Goal: Task Accomplishment & Management: Use online tool/utility

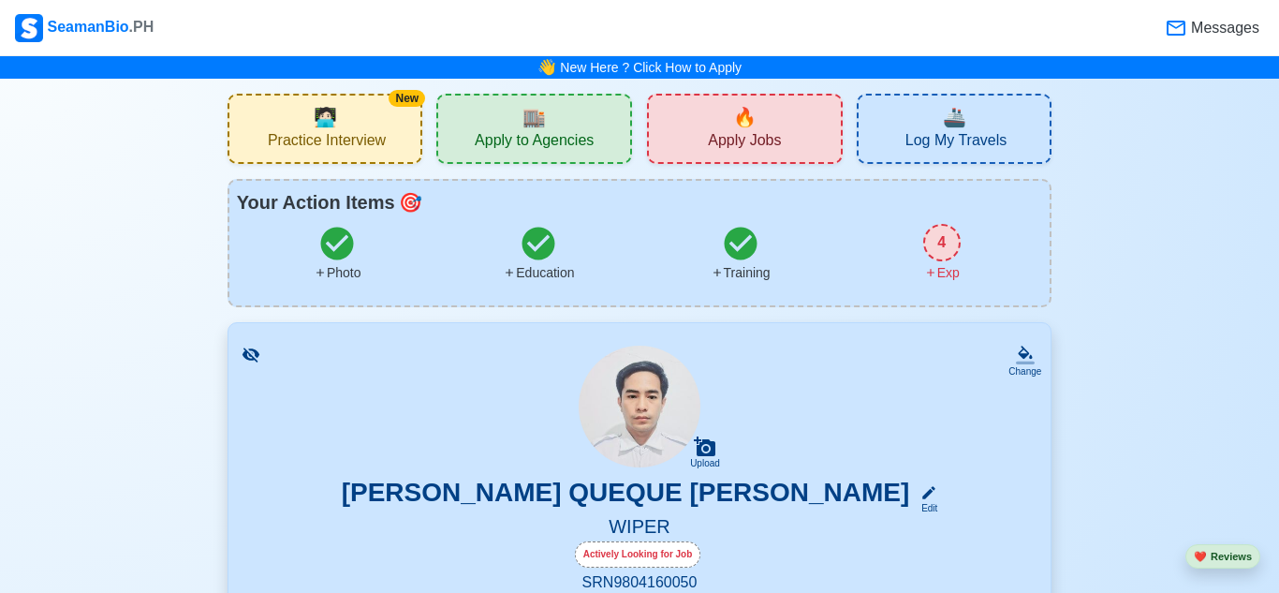
click at [330, 151] on span "Practice Interview" at bounding box center [327, 142] width 118 height 23
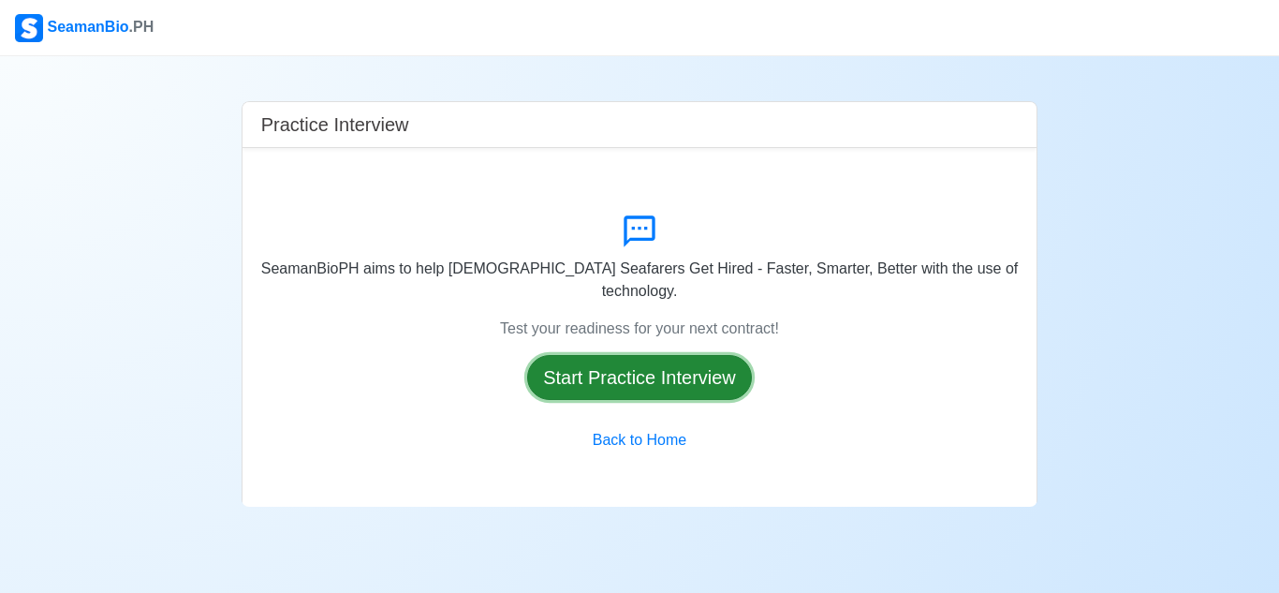
click at [644, 370] on button "Start Practice Interview" at bounding box center [639, 377] width 225 height 45
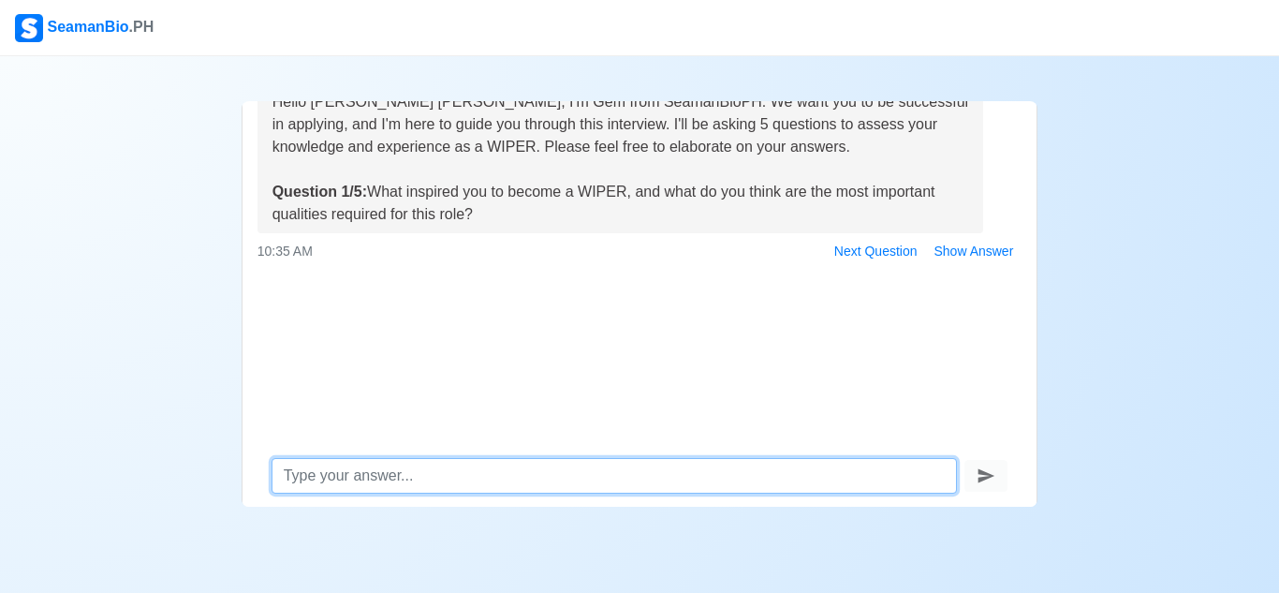
scroll to position [89, 0]
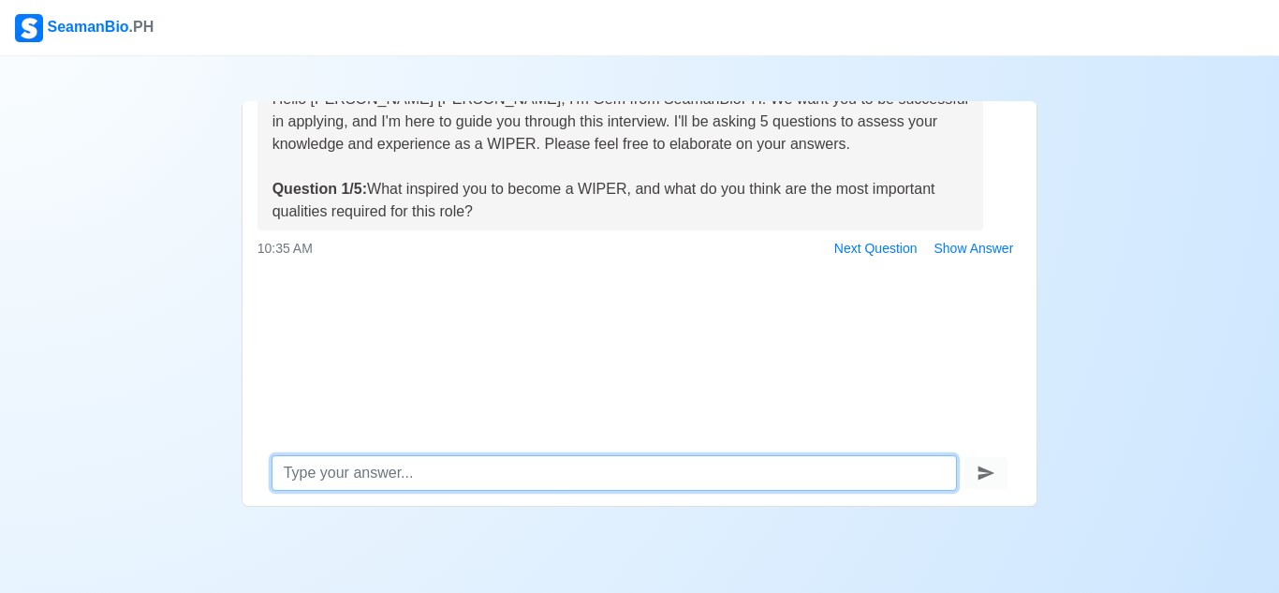
type textarea "i"
click at [749, 466] on textarea "I inspire by leading of cleanliness and work place to familiarized" at bounding box center [615, 473] width 687 height 36
type textarea "I"
type textarea "h"
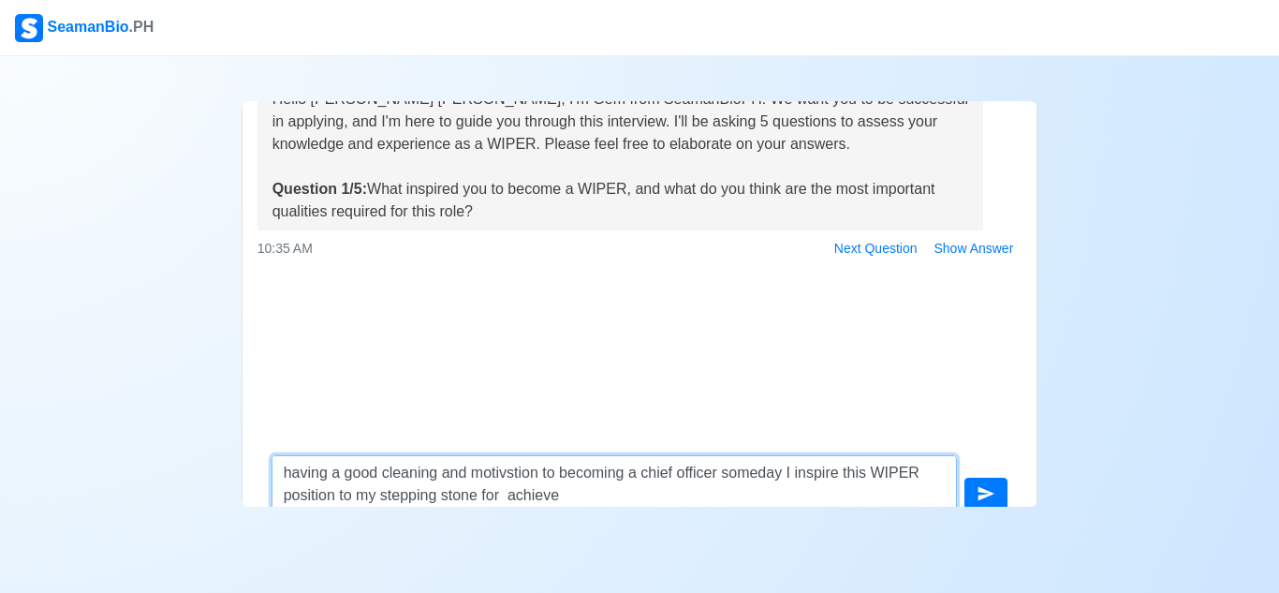
click at [608, 497] on textarea "having a good cleaning and motivstion to becoming a chief officer someday I ins…" at bounding box center [615, 483] width 687 height 56
type textarea "having a good cleaning and motivation to becoming a chief officer someday I ins…"
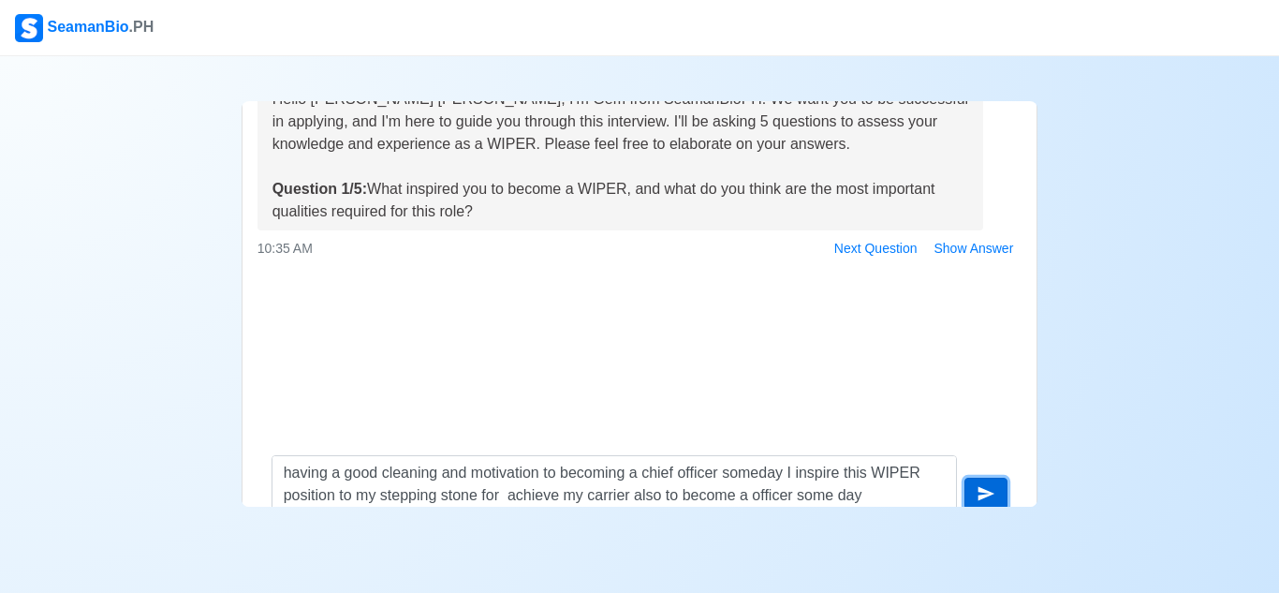
click at [994, 493] on icon "submit" at bounding box center [986, 493] width 19 height 19
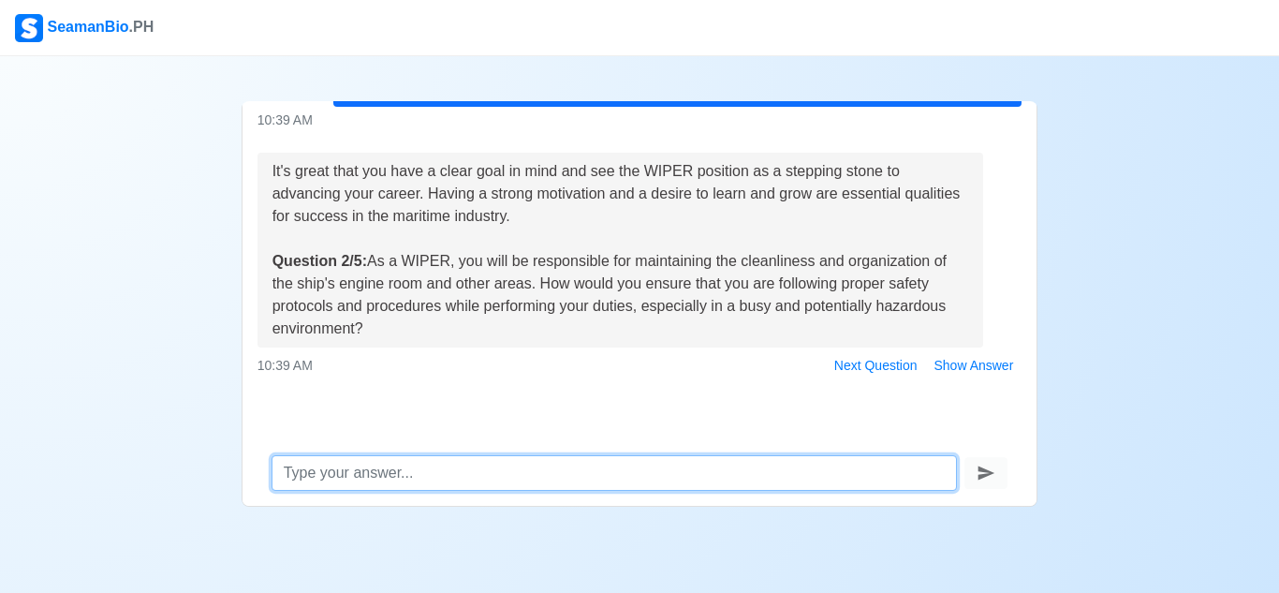
click at [489, 466] on textarea at bounding box center [615, 473] width 687 height 36
click at [631, 458] on textarea at bounding box center [615, 473] width 687 height 36
type textarea "a"
type textarea "i"
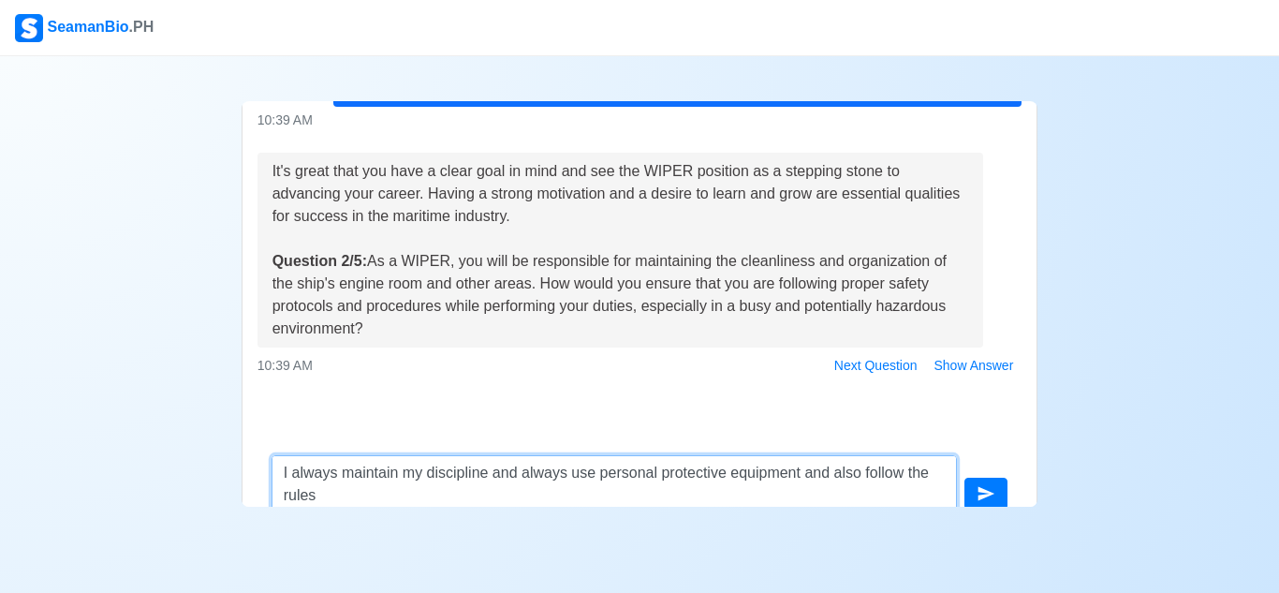
scroll to position [2, 0]
click at [686, 495] on textarea "I always maintain my discipline and always use personal protective equipment an…" at bounding box center [615, 483] width 687 height 56
type textarea "I always maintain my discipline and always use personal protective equipment an…"
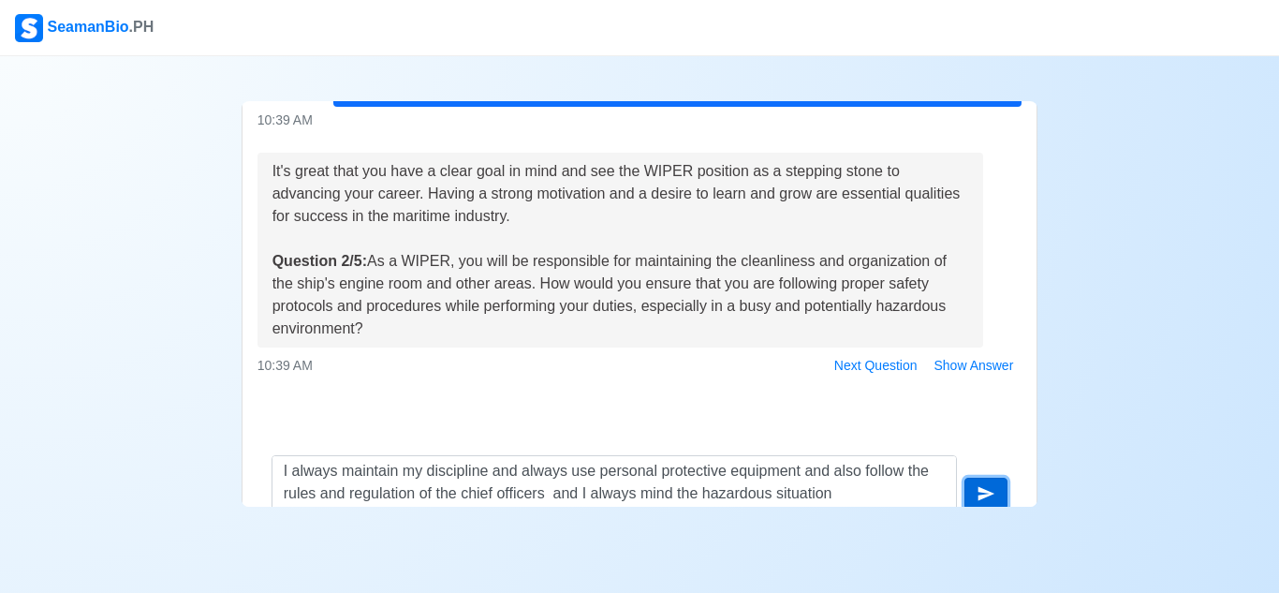
click at [989, 493] on icon "submit" at bounding box center [987, 494] width 17 height 14
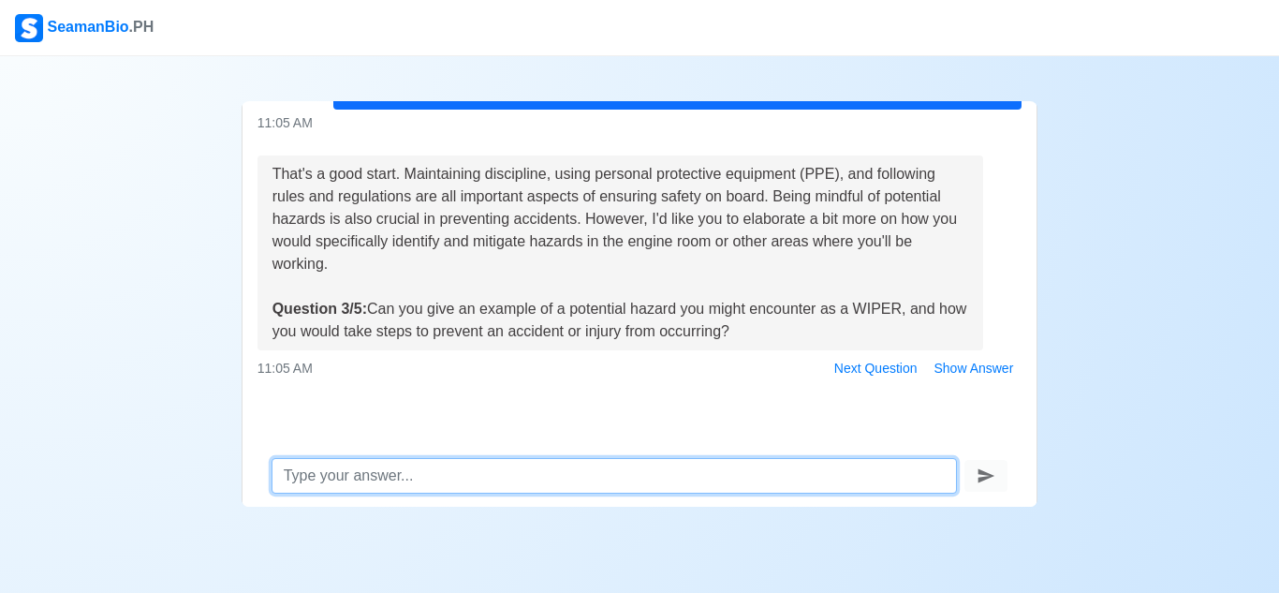
scroll to position [89, 0]
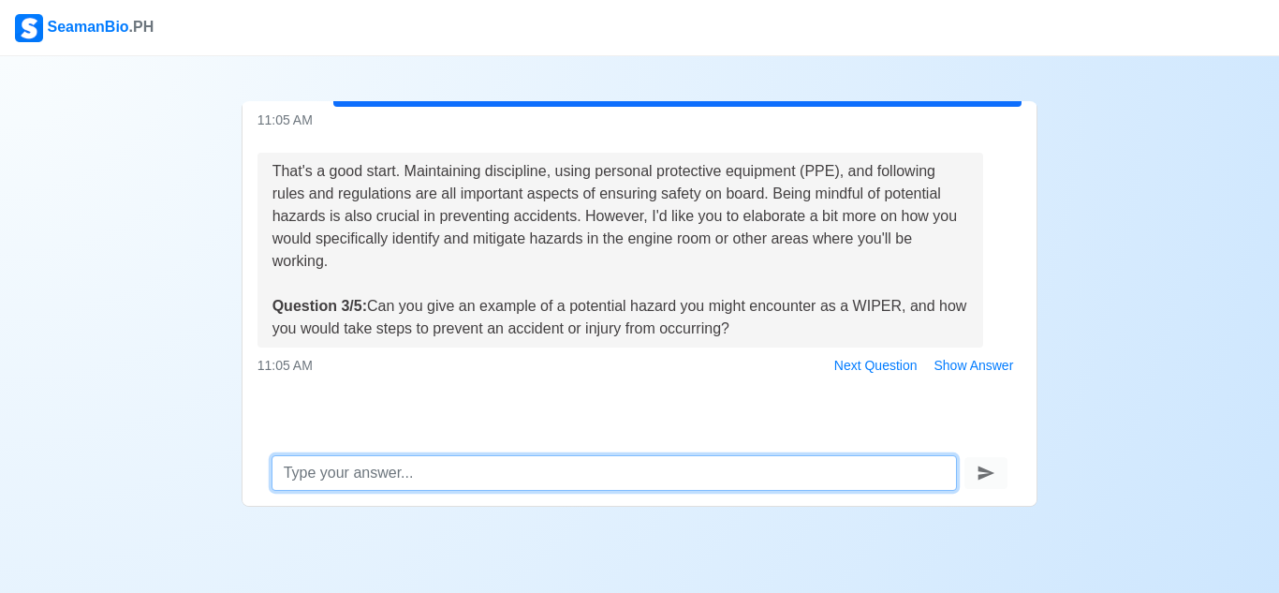
click at [463, 482] on textarea at bounding box center [615, 473] width 687 height 36
click at [448, 471] on textarea at bounding box center [615, 473] width 687 height 36
click at [532, 466] on textarea at bounding box center [615, 473] width 687 height 36
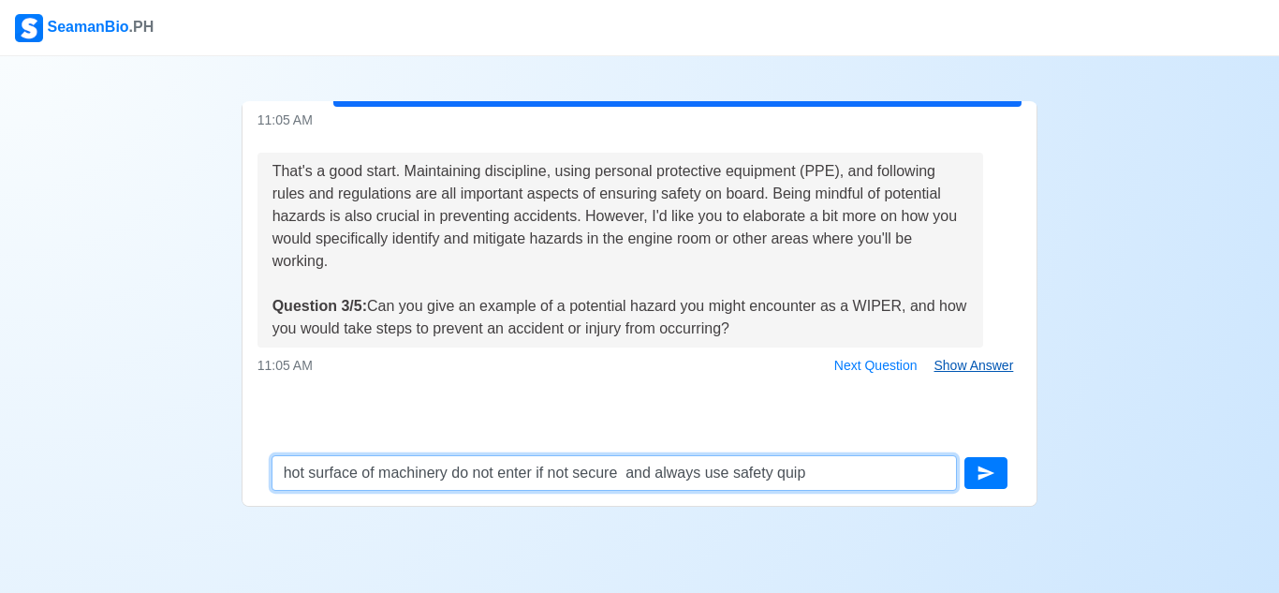
type textarea "hot surface of machinery do not enter if not secure and always use safety quip"
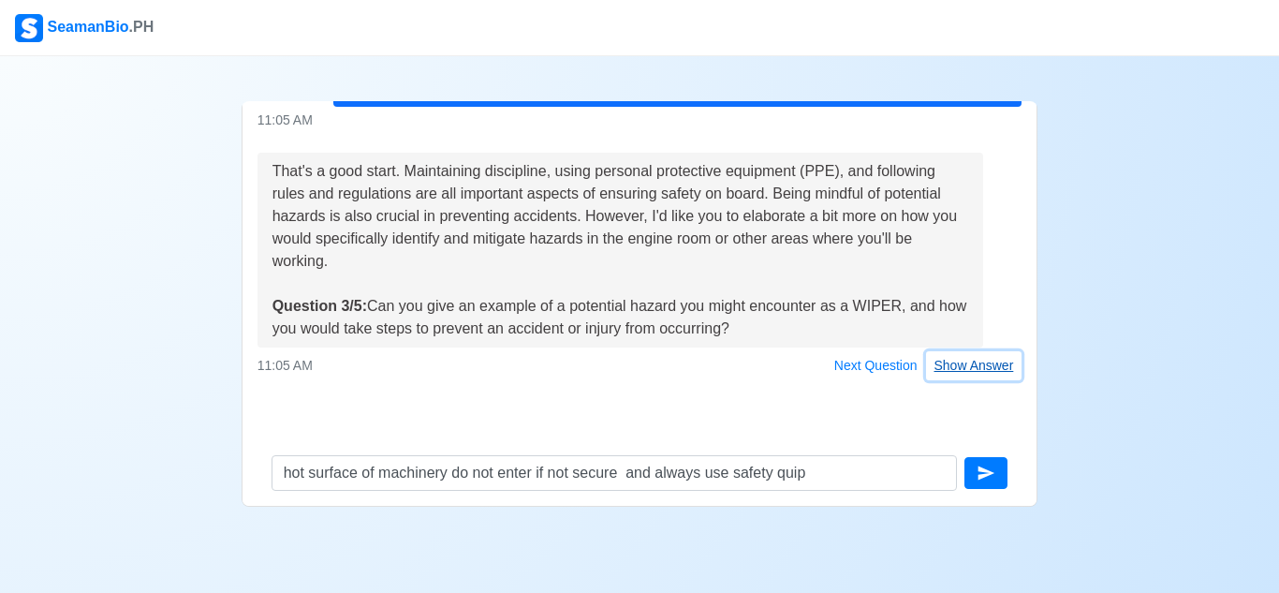
click at [977, 363] on button "Show Answer" at bounding box center [974, 365] width 96 height 29
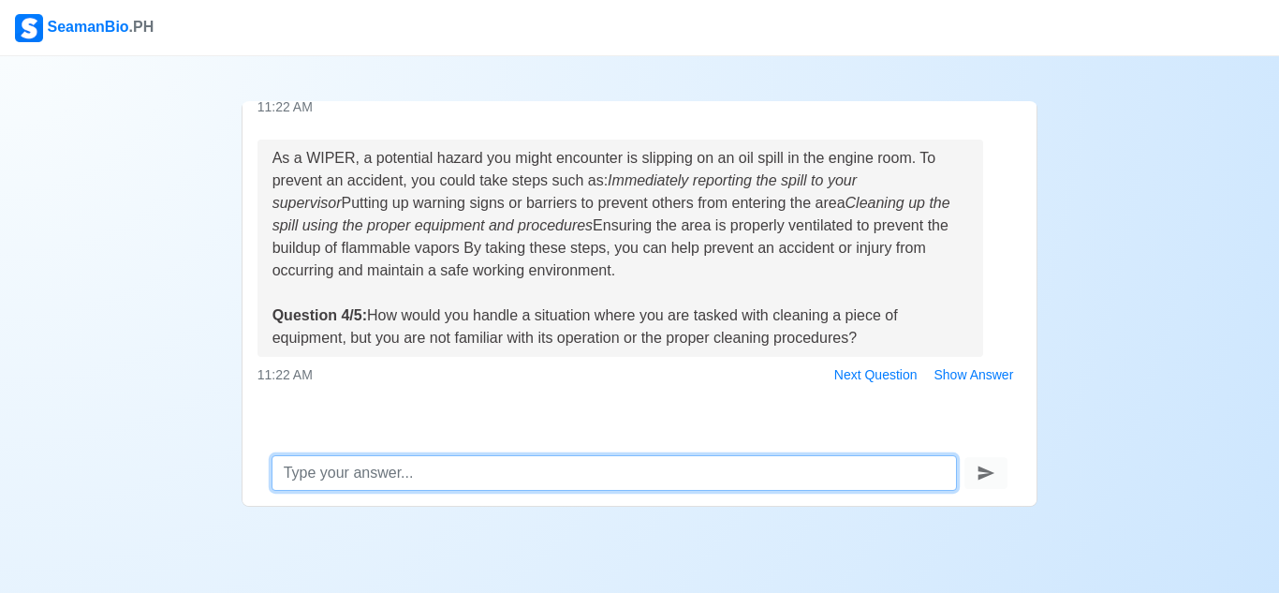
scroll to position [904, 0]
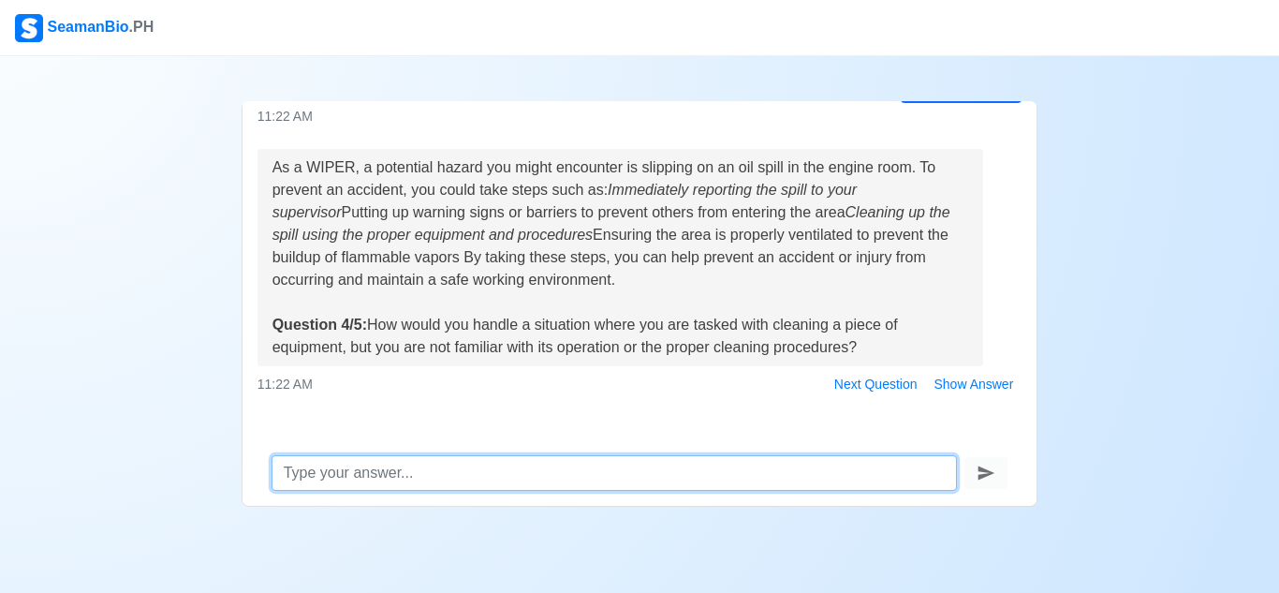
click at [520, 469] on textarea at bounding box center [615, 473] width 687 height 36
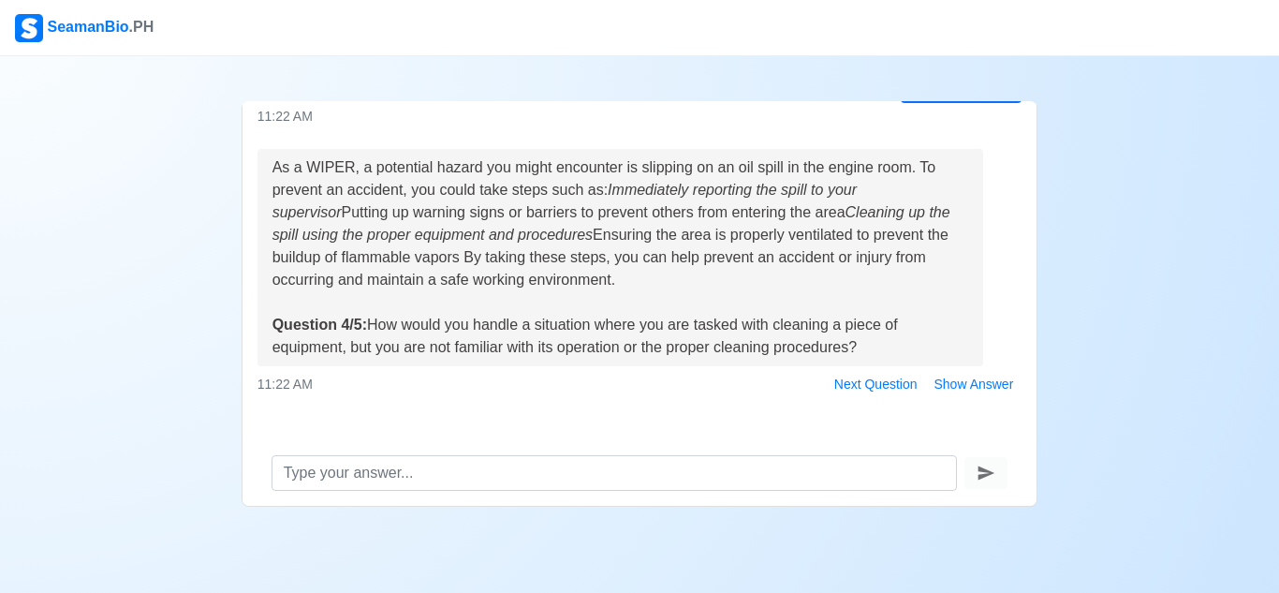
click at [784, 546] on div at bounding box center [639, 540] width 1279 height 22
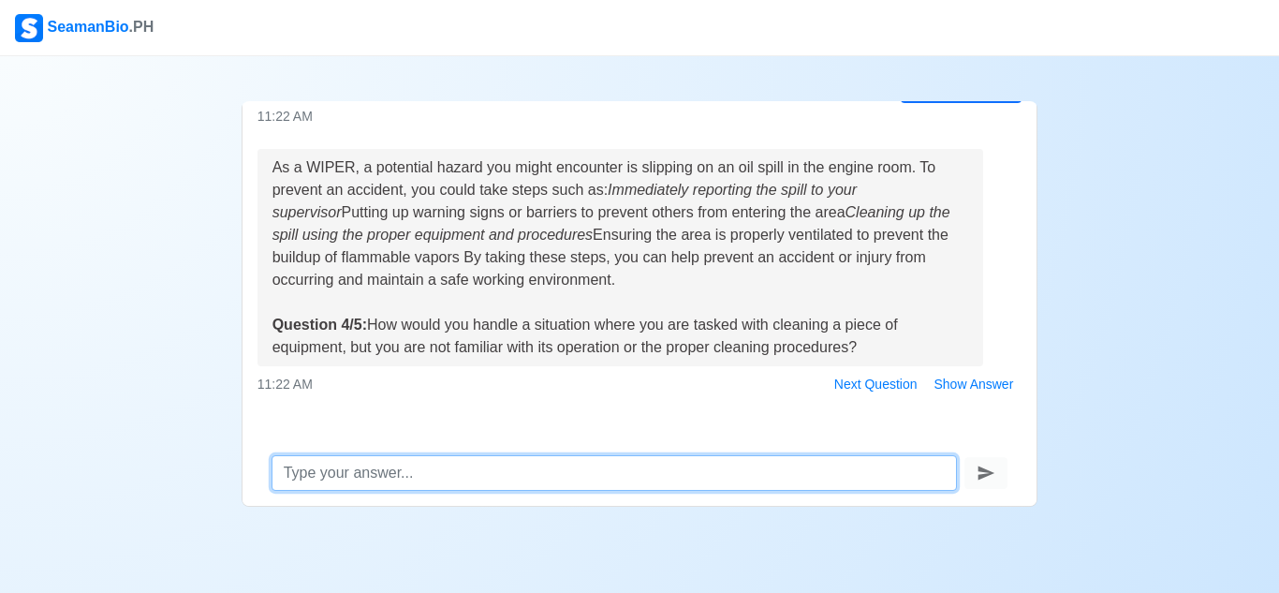
click at [505, 475] on textarea at bounding box center [615, 473] width 687 height 36
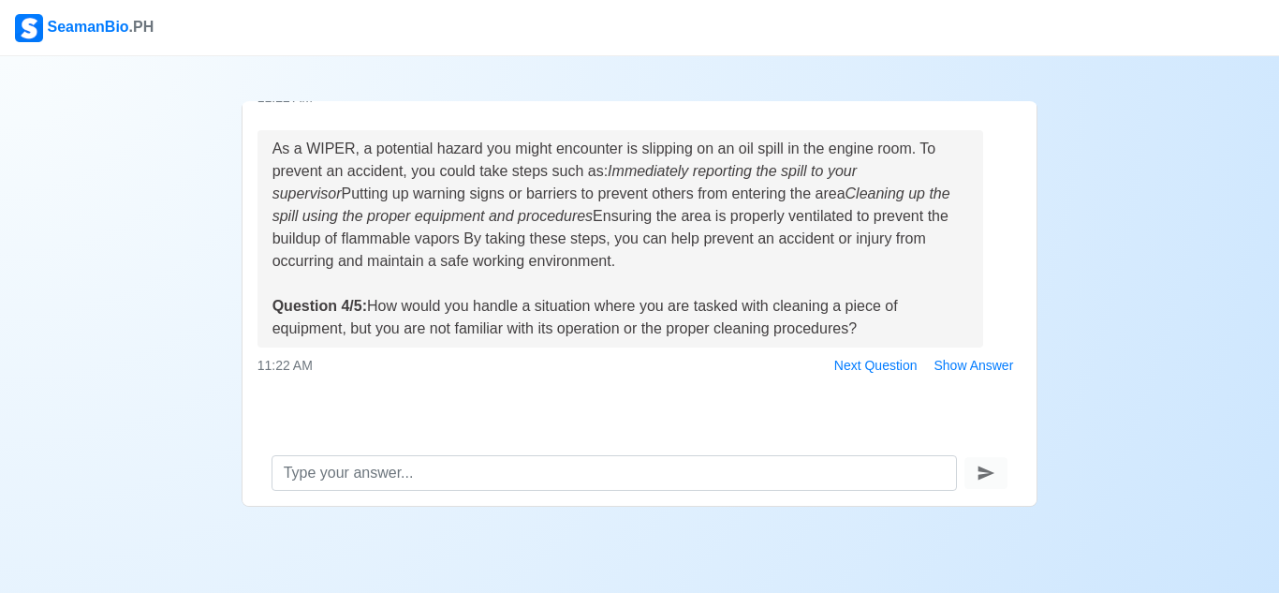
click at [703, 532] on div at bounding box center [639, 540] width 1279 height 22
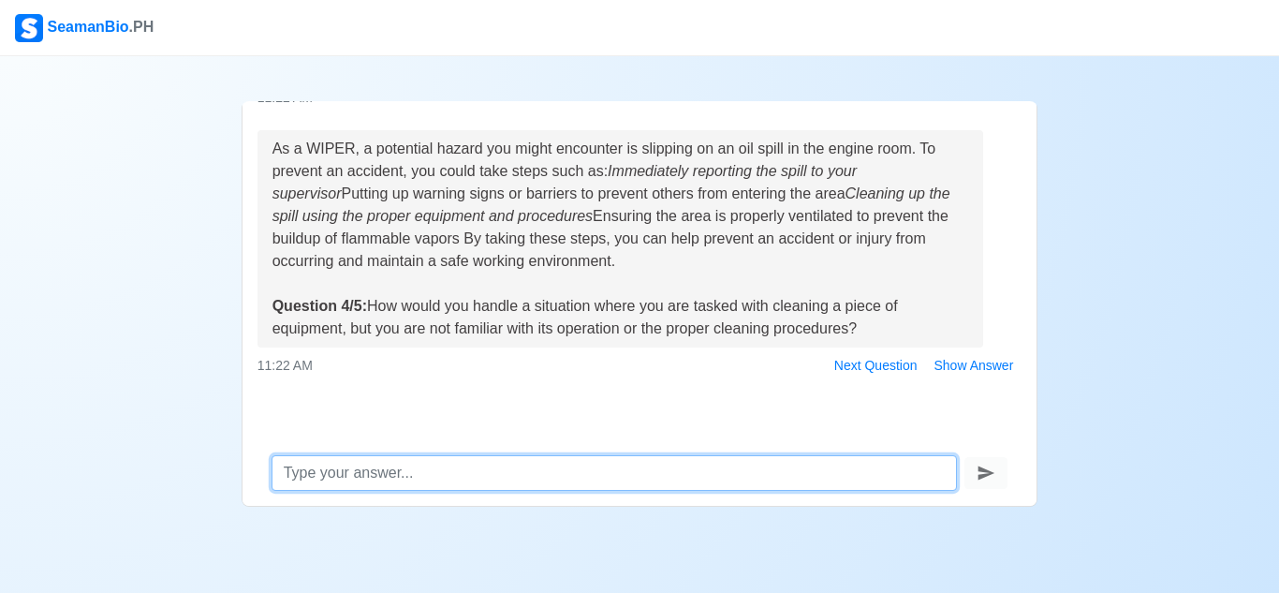
click at [602, 467] on textarea at bounding box center [615, 473] width 687 height 36
click at [335, 476] on textarea "ask permation to the higher" at bounding box center [615, 473] width 687 height 36
click at [334, 481] on textarea "ask permation to the higher" at bounding box center [615, 473] width 687 height 36
click at [342, 476] on textarea "ask permation to the higher" at bounding box center [615, 473] width 687 height 36
click at [497, 475] on textarea "ask permission to the higher" at bounding box center [615, 473] width 687 height 36
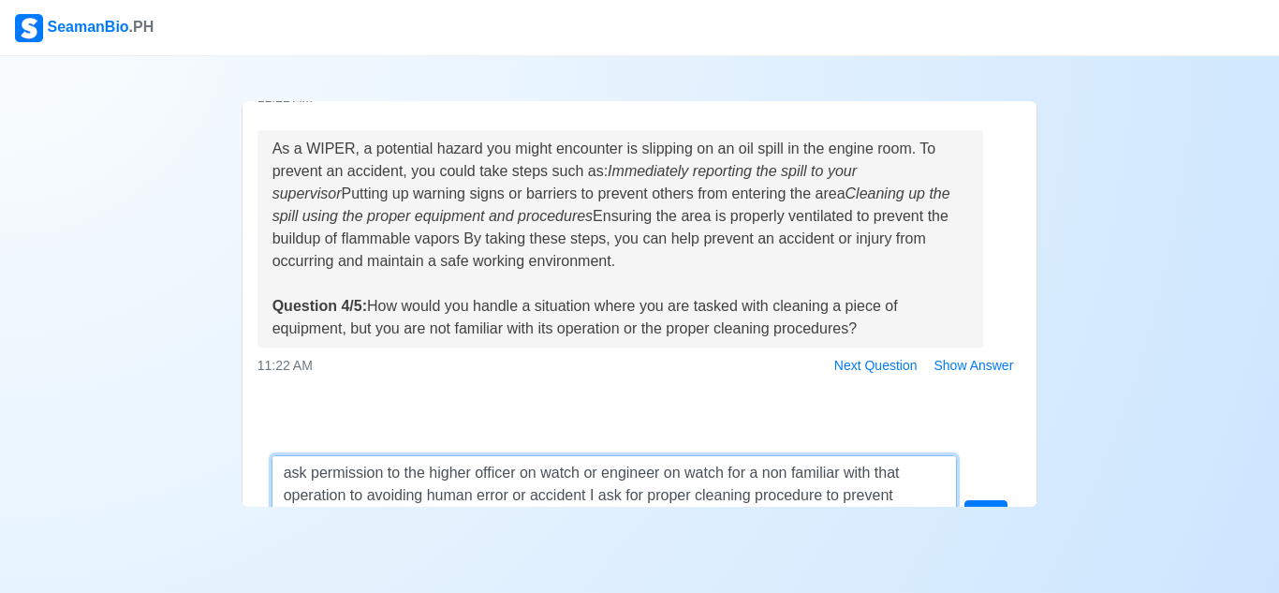
scroll to position [110, 0]
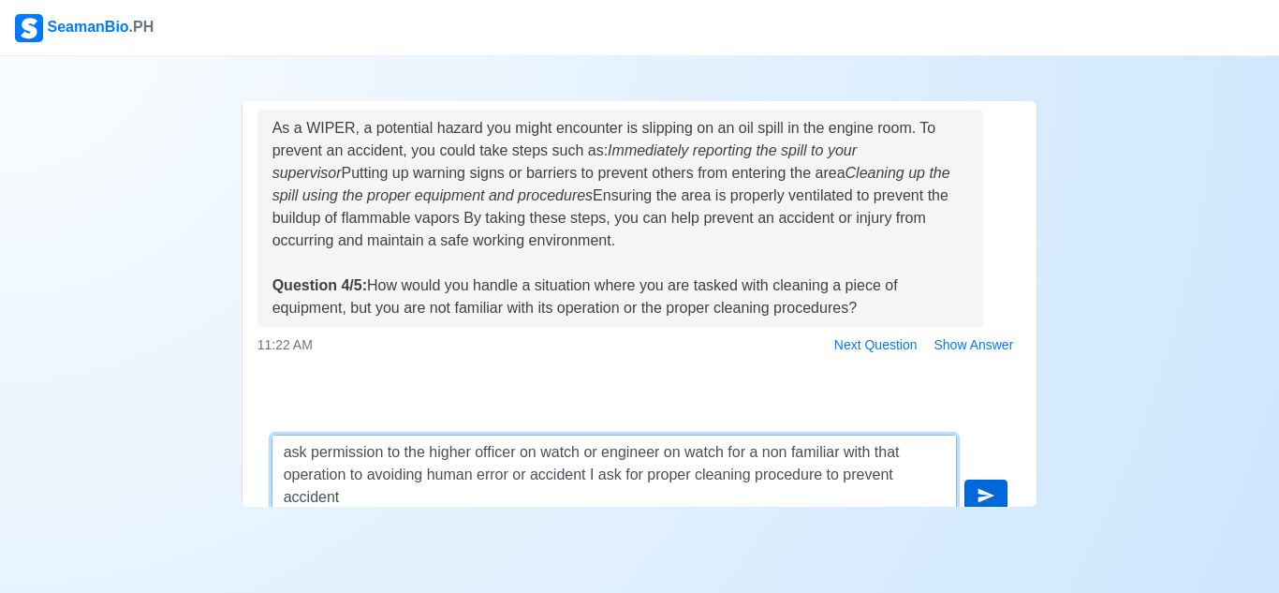
type textarea "ask permission to the higher officer on watch or engineer on watch for a non fa…"
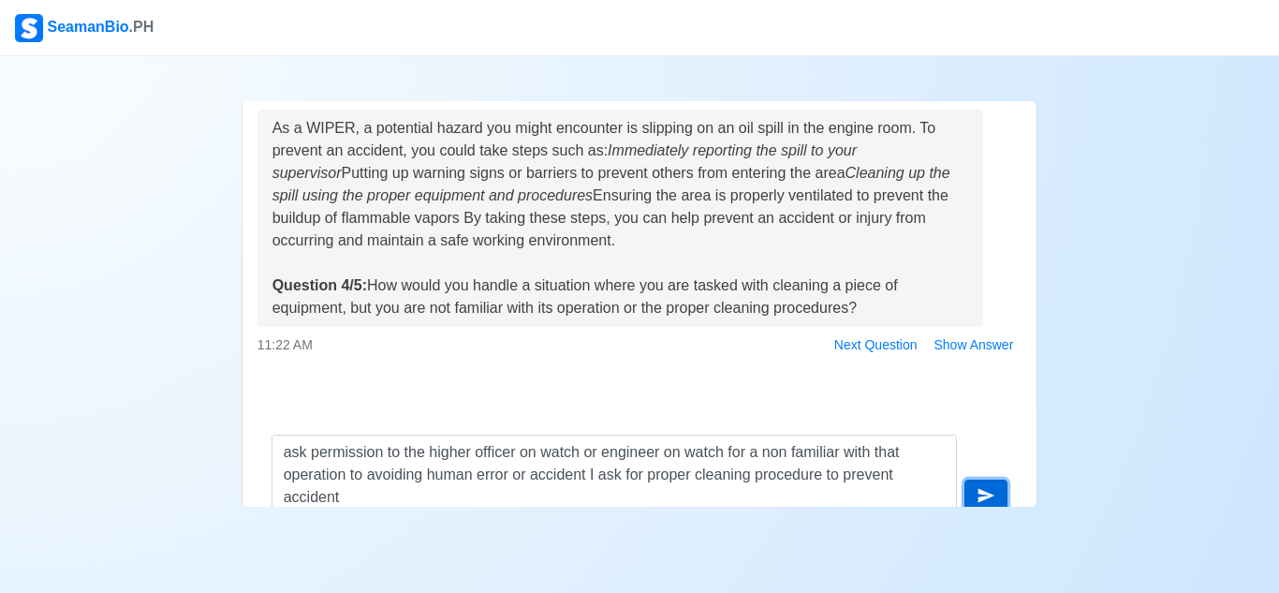
click at [997, 487] on button "submit" at bounding box center [986, 496] width 43 height 32
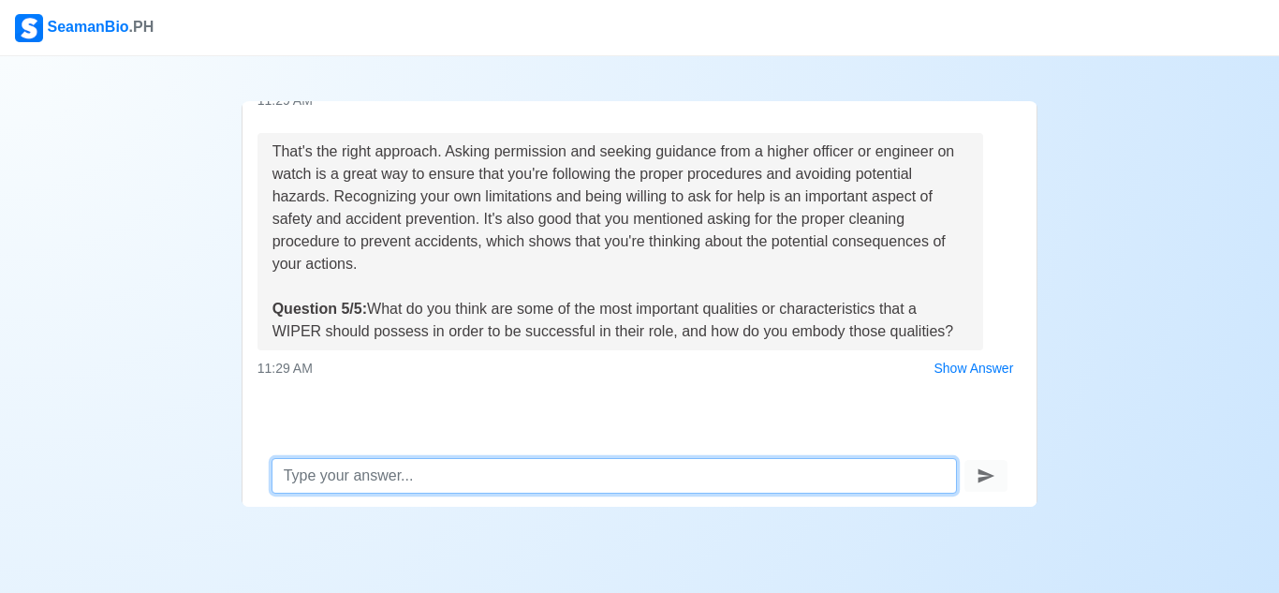
scroll to position [89, 0]
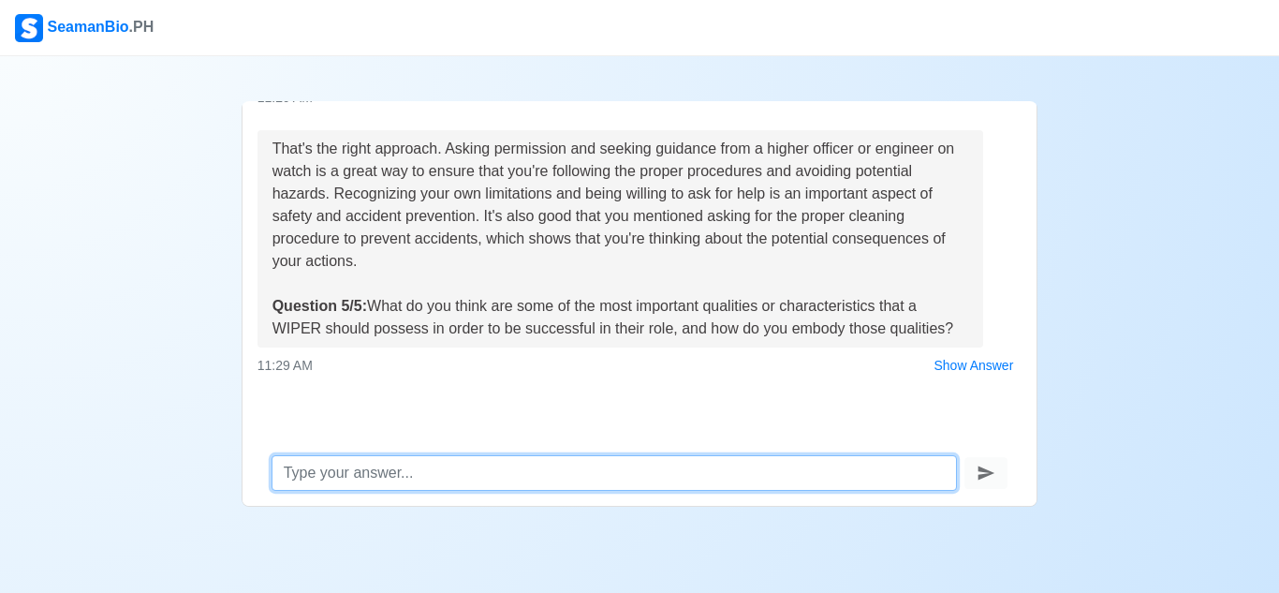
click at [554, 468] on textarea at bounding box center [615, 473] width 687 height 36
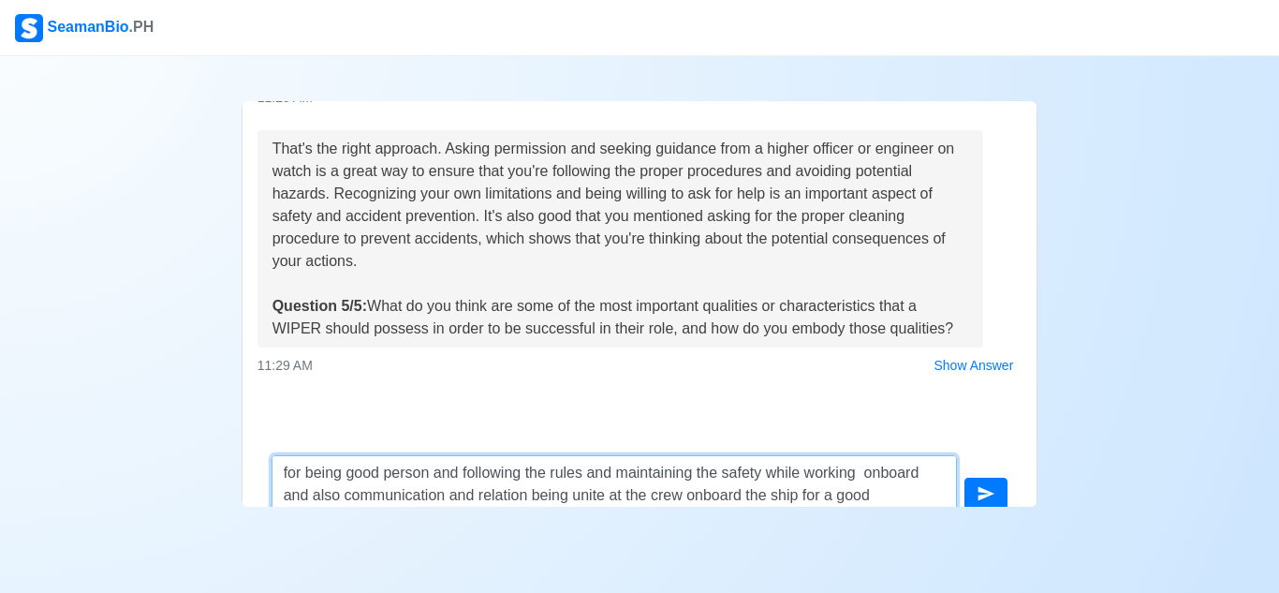
scroll to position [110, 0]
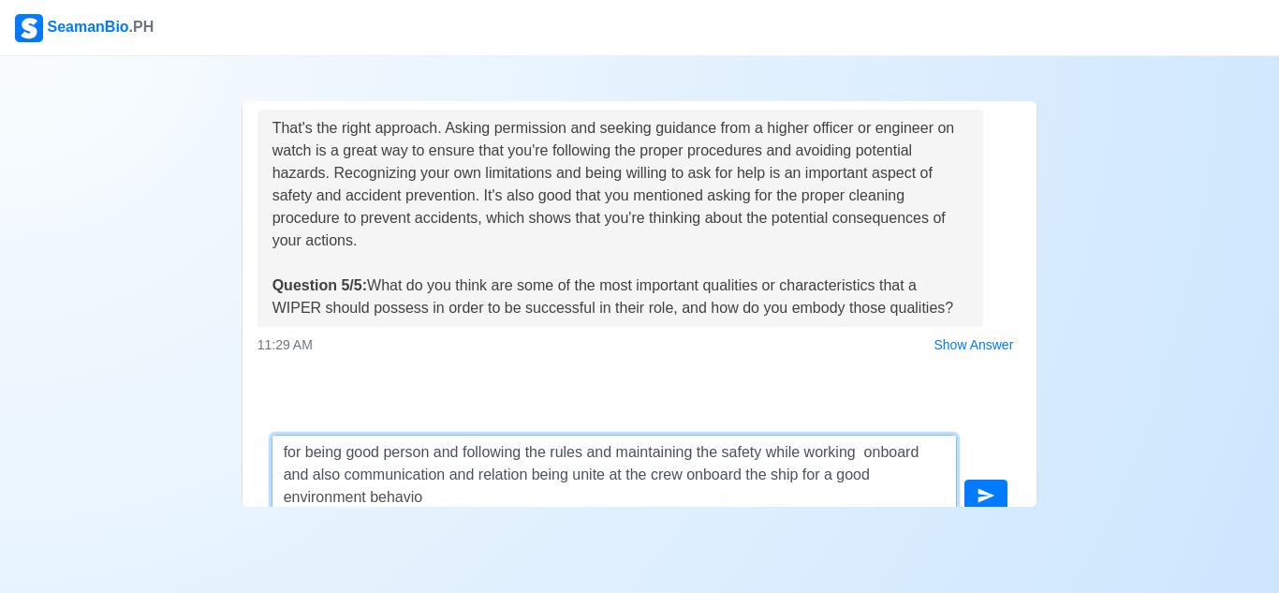
type textarea "for being good person and following the rules and maintaining the safety while …"
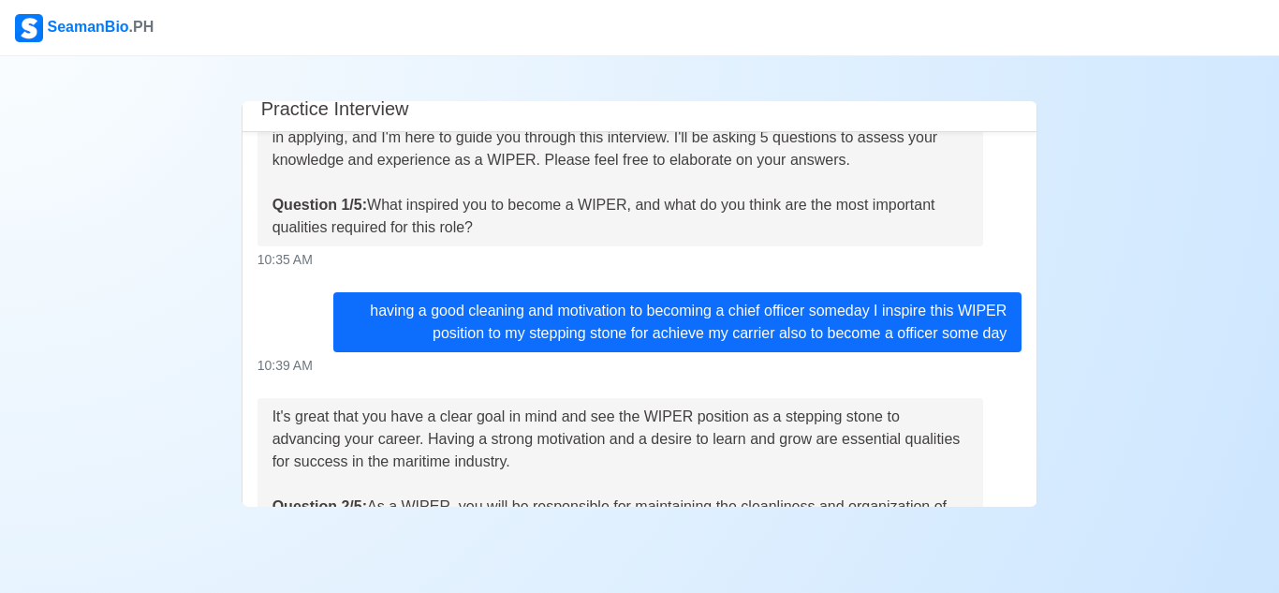
scroll to position [0, 0]
